Goal: Task Accomplishment & Management: Manage account settings

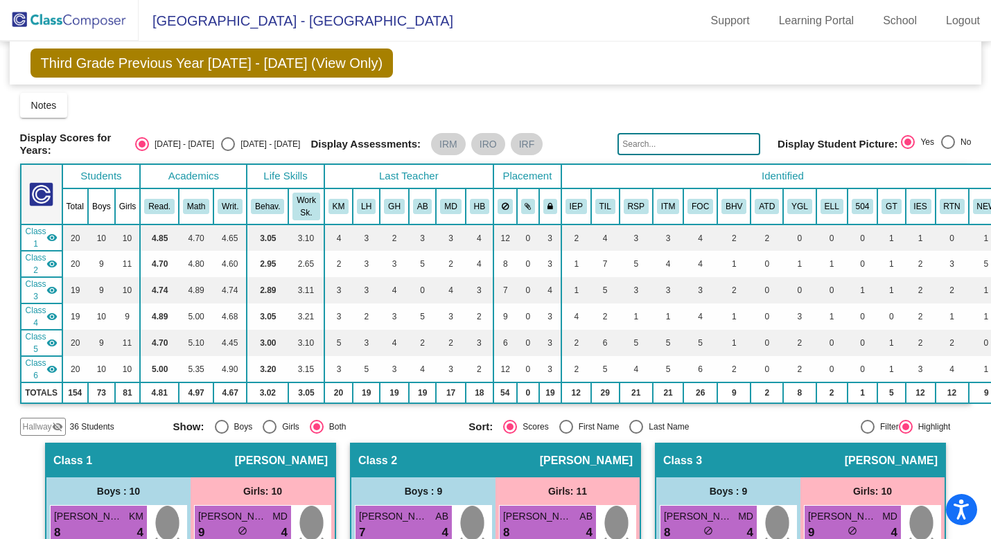
scroll to position [0, 5]
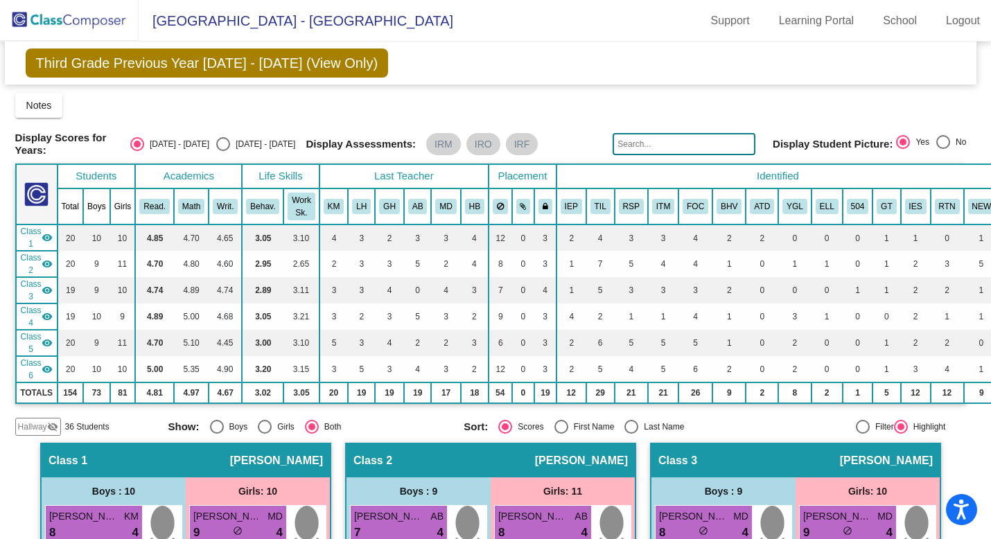
click at [226, 143] on div "Select an option" at bounding box center [223, 144] width 14 height 14
click at [223, 151] on input "[DATE] - [DATE]" at bounding box center [222, 151] width 1 height 1
radio input "true"
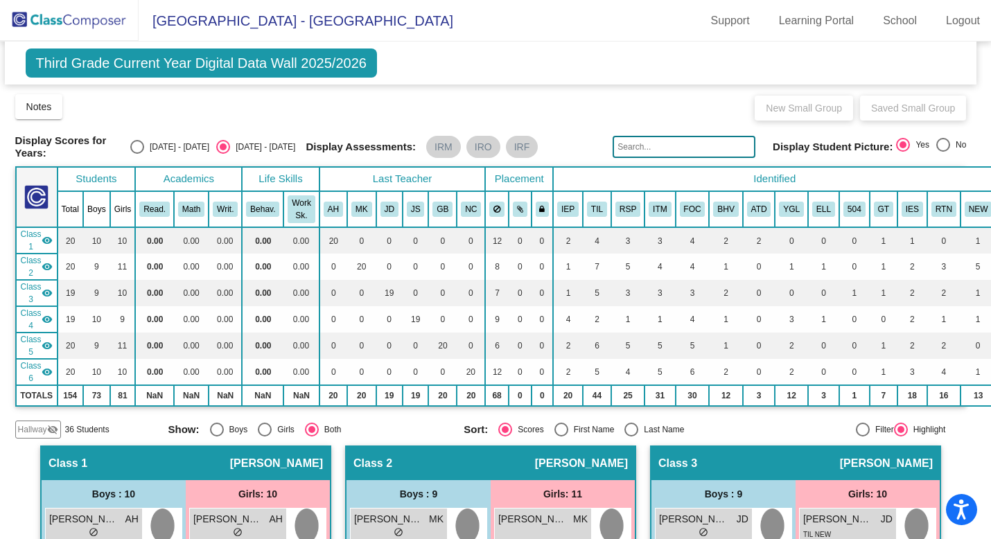
click at [144, 147] on div "Select an option" at bounding box center [137, 147] width 14 height 14
click at [137, 154] on input "[DATE] - [DATE]" at bounding box center [136, 154] width 1 height 1
radio input "true"
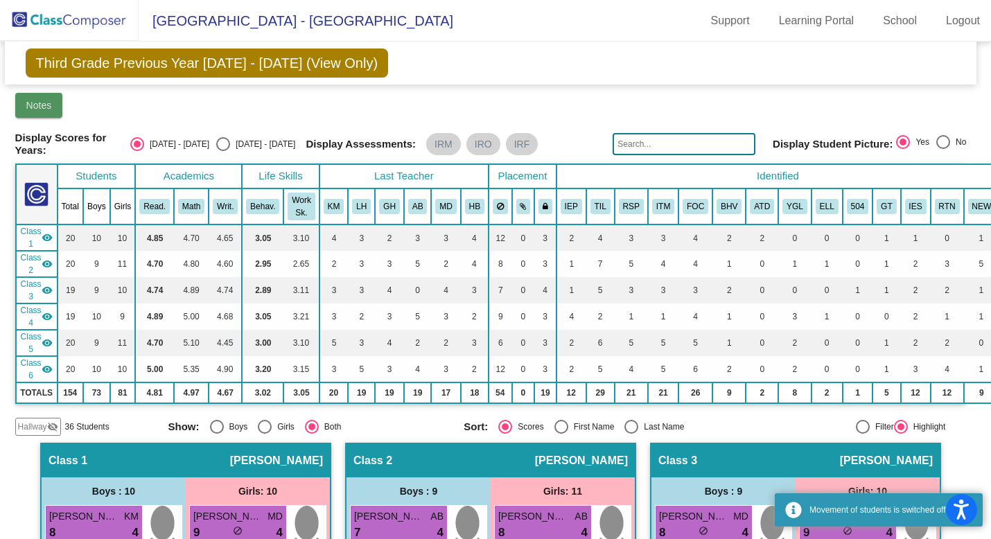
click at [53, 109] on button "Notes" at bounding box center [39, 105] width 48 height 25
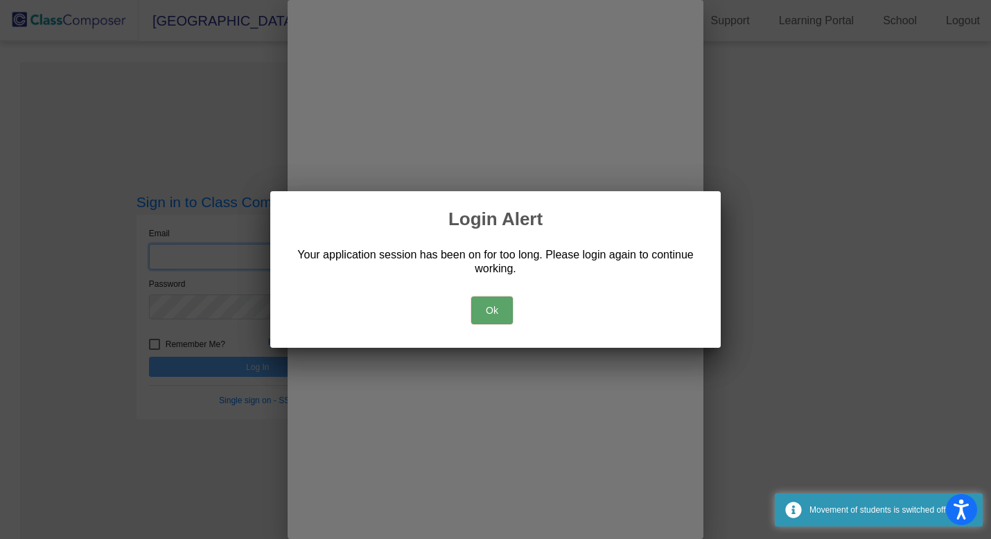
type input "[EMAIL_ADDRESS][DOMAIN_NAME]"
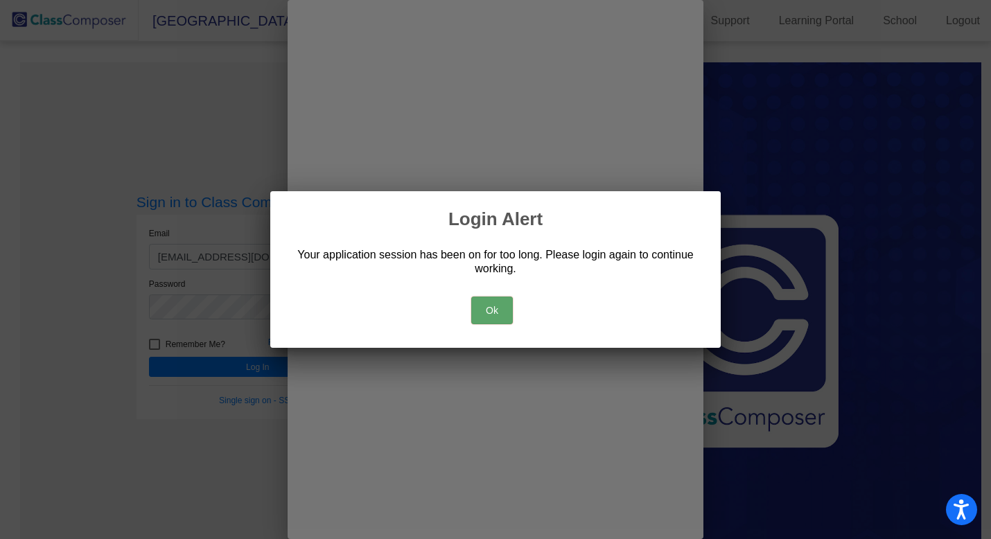
click at [493, 313] on button "Ok" at bounding box center [492, 311] width 42 height 28
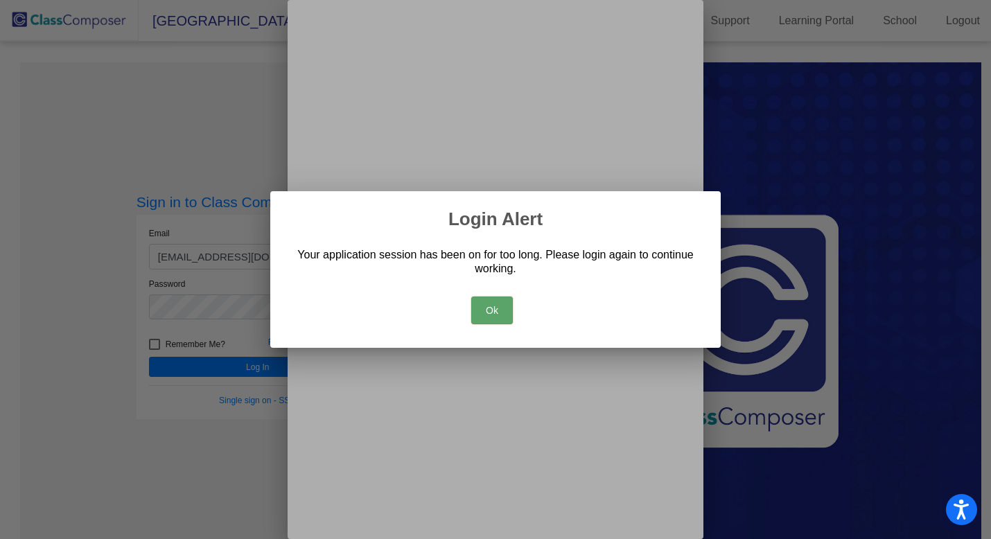
click at [492, 308] on button "Ok" at bounding box center [492, 311] width 42 height 28
